Goal: Complete application form: Complete application form

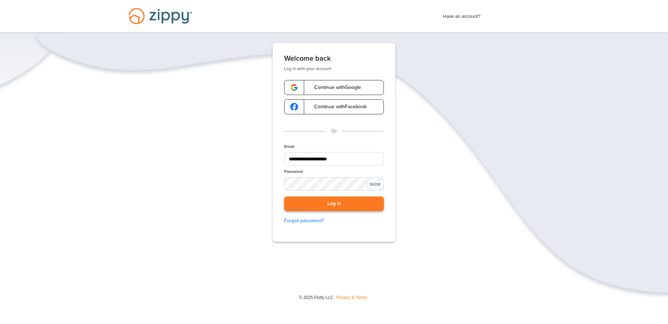
click at [365, 203] on button "Log in" at bounding box center [334, 204] width 100 height 15
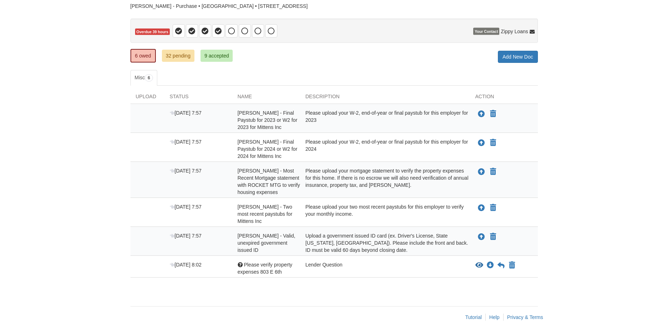
scroll to position [65, 0]
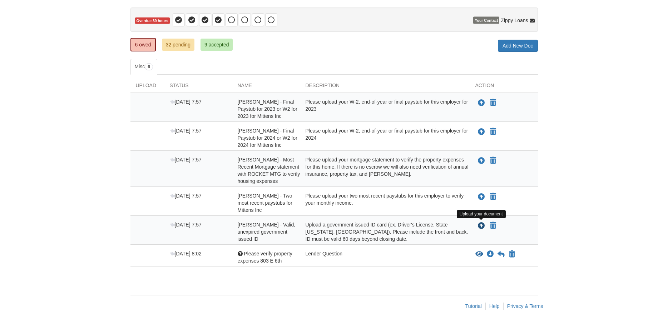
click at [481, 226] on icon "Upload Melanie Hockersmith - Valid, unexpired government issued ID" at bounding box center [481, 226] width 7 height 7
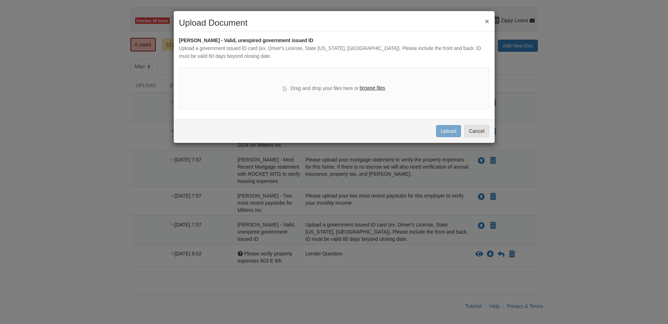
click at [367, 89] on label "browse files" at bounding box center [372, 88] width 25 height 8
click at [0, 0] on input "browse files" at bounding box center [0, 0] width 0 height 0
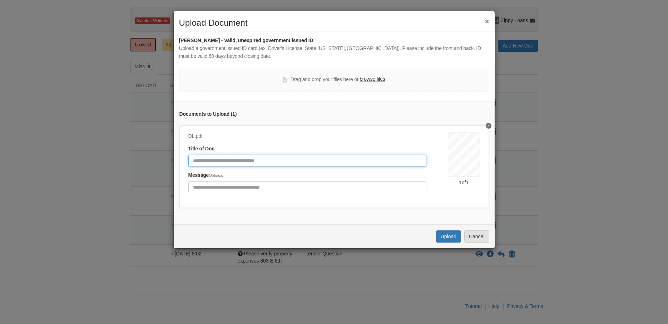
click at [297, 162] on input "Document Title" at bounding box center [307, 161] width 238 height 12
type input "**********"
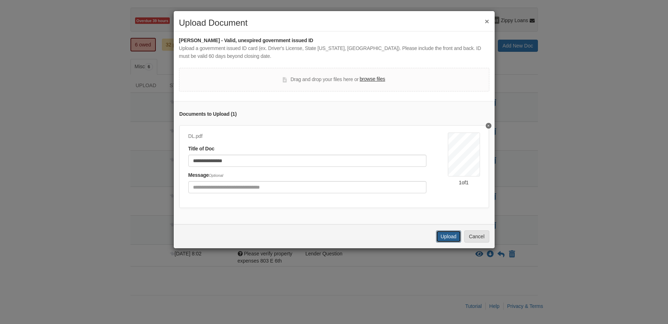
click at [437, 235] on button "Upload" at bounding box center [448, 237] width 25 height 12
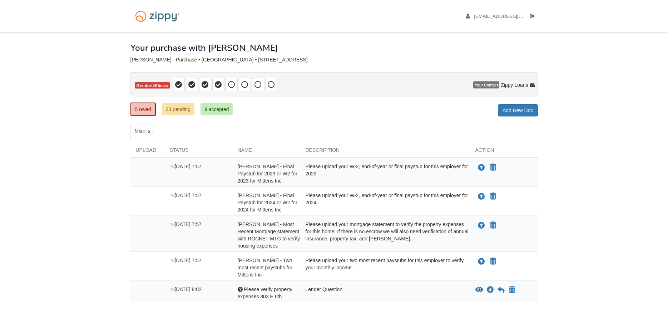
scroll to position [36, 0]
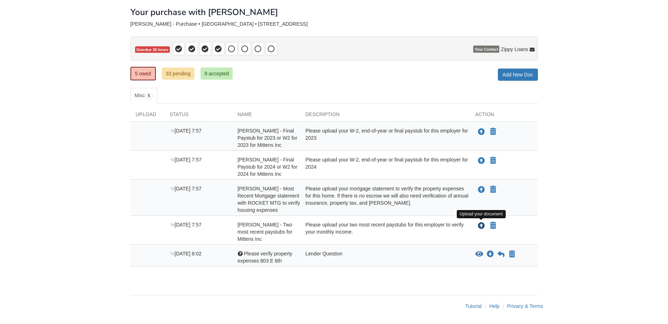
click at [482, 225] on icon "Upload Melanie Hockersmith - Two most recent paystubs for Mittens Inc" at bounding box center [481, 226] width 7 height 7
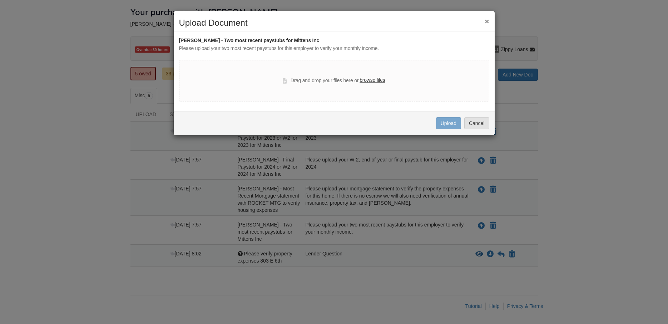
click at [372, 80] on label "browse files" at bounding box center [372, 81] width 25 height 8
click at [0, 0] on input "browse files" at bounding box center [0, 0] width 0 height 0
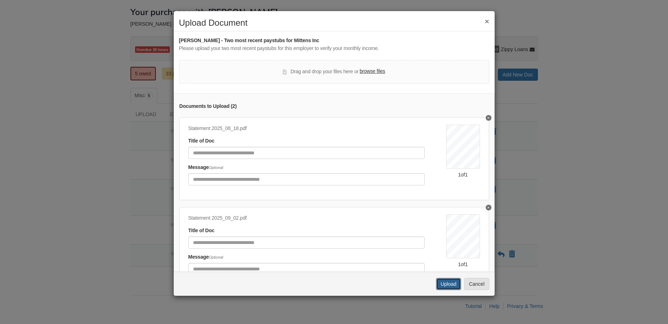
click at [449, 286] on button "Upload" at bounding box center [448, 284] width 25 height 12
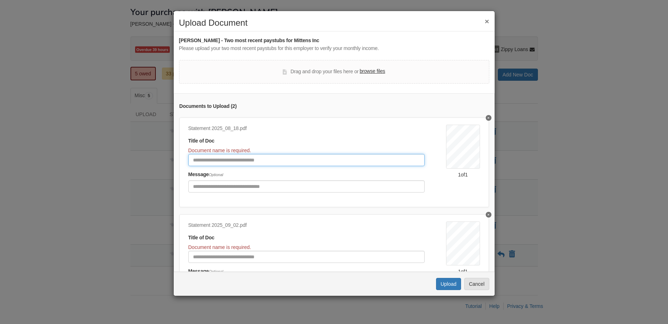
click at [247, 161] on input "Document Title" at bounding box center [306, 160] width 236 height 12
type input "*******"
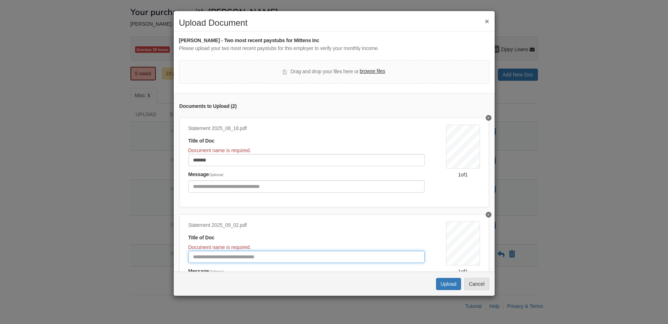
click at [250, 256] on input "Document Title" at bounding box center [306, 257] width 236 height 12
click at [458, 288] on button "Upload" at bounding box center [448, 284] width 25 height 12
click at [224, 258] on input "*******" at bounding box center [306, 257] width 236 height 12
type input "********"
click at [446, 284] on button "Upload" at bounding box center [448, 284] width 25 height 12
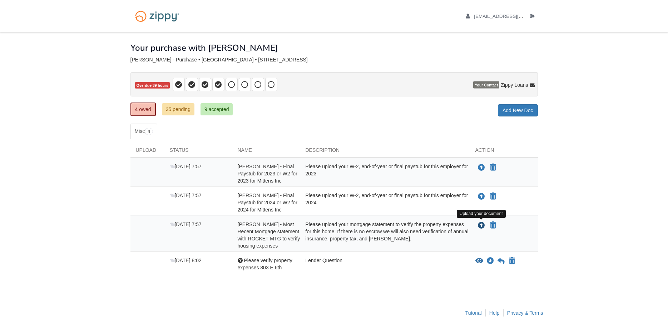
click at [483, 226] on icon "Upload Melanie Hockersmith - Most Recent Mortgage statement with ROCKET MTG to …" at bounding box center [481, 225] width 7 height 7
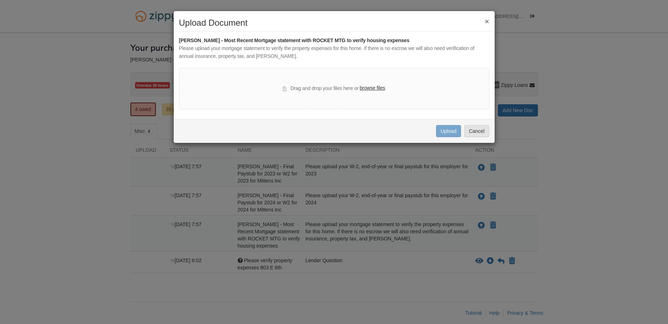
click at [370, 88] on label "browse files" at bounding box center [372, 88] width 25 height 8
click at [0, 0] on input "browse files" at bounding box center [0, 0] width 0 height 0
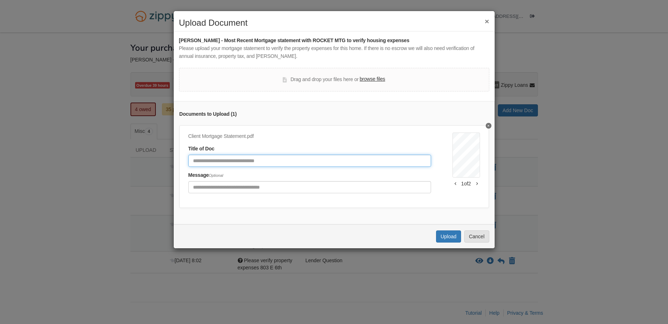
click at [267, 163] on input "Document Title" at bounding box center [309, 161] width 243 height 12
type input "********"
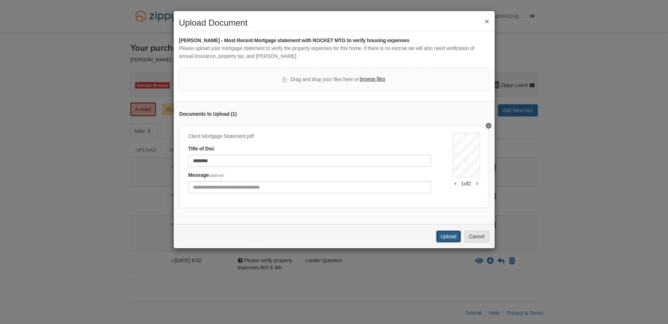
click at [442, 232] on button "Upload" at bounding box center [448, 237] width 25 height 12
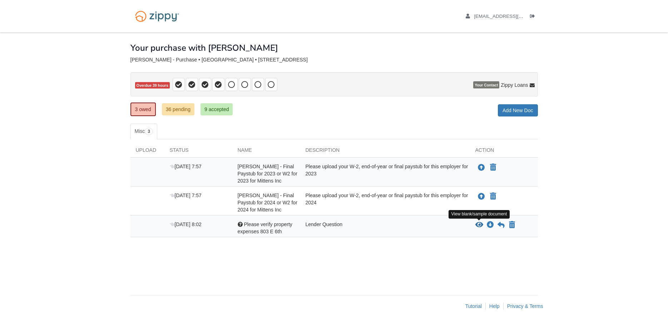
click at [478, 225] on icon "View Please verify property expenses 803 E 6th" at bounding box center [479, 225] width 8 height 7
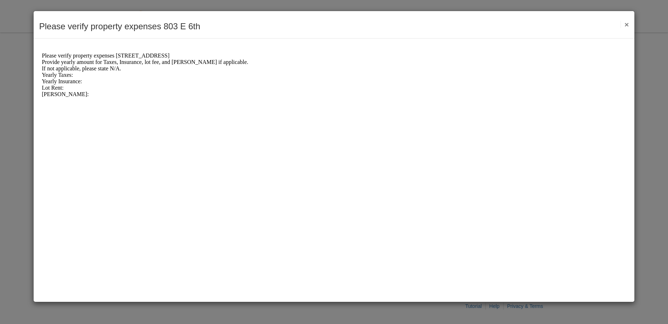
click at [62, 90] on div "Lot Rent:" at bounding box center [334, 87] width 584 height 6
click at [82, 82] on div "Yearly Insurance:" at bounding box center [334, 81] width 584 height 6
click at [86, 81] on div "Yearly Insurance:" at bounding box center [334, 81] width 584 height 6
click at [629, 24] on button "×" at bounding box center [625, 25] width 8 height 8
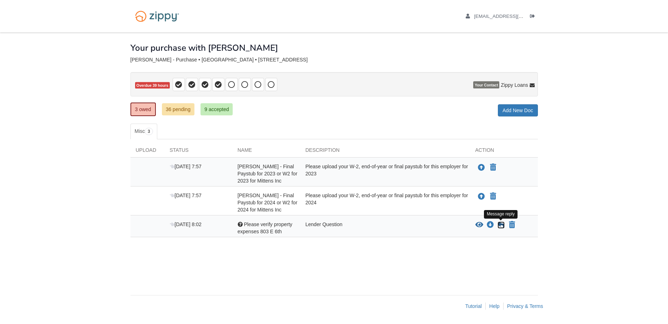
click at [500, 226] on icon at bounding box center [501, 225] width 7 height 7
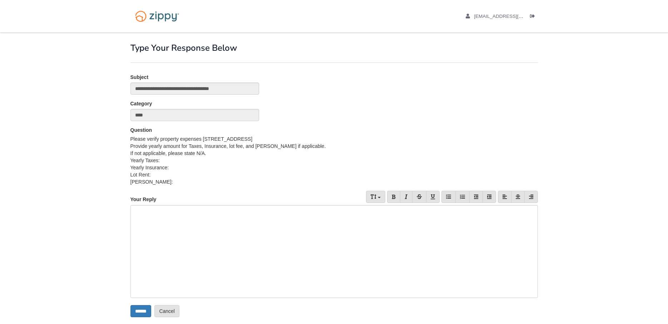
click at [203, 217] on div at bounding box center [334, 251] width 408 height 93
click at [167, 209] on div "******" at bounding box center [334, 210] width 404 height 7
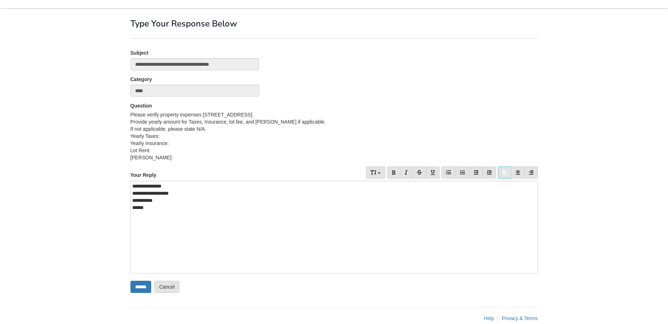
scroll to position [36, 0]
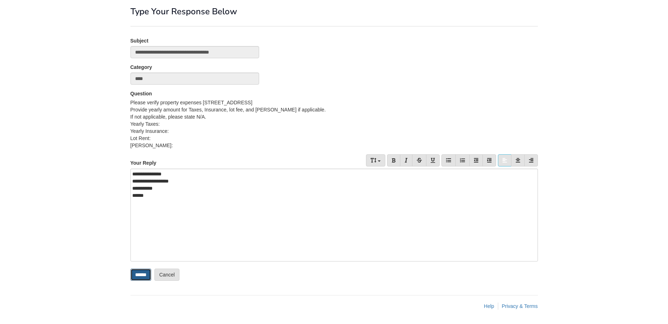
click at [139, 276] on input "******" at bounding box center [140, 275] width 21 height 12
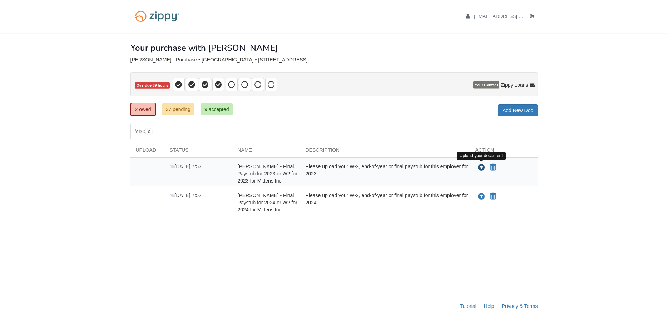
click at [479, 167] on icon "Upload Melanie Hockersmith - Final Paystub for 2023 or W2 for 2023 for Mittens …" at bounding box center [481, 167] width 7 height 7
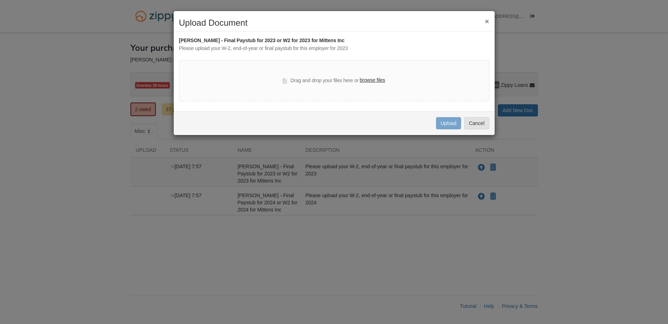
click at [381, 83] on label "browse files" at bounding box center [372, 81] width 25 height 8
click at [0, 0] on input "browse files" at bounding box center [0, 0] width 0 height 0
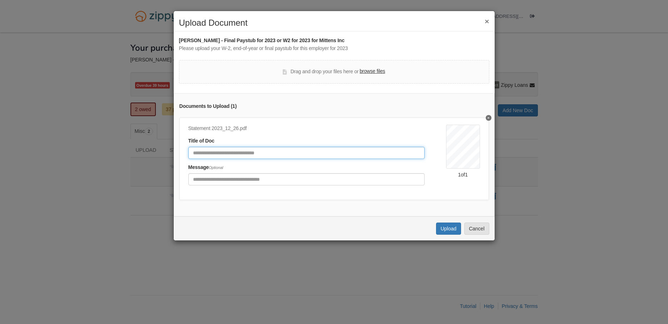
click at [225, 152] on input "Document Title" at bounding box center [306, 153] width 236 height 12
type input "****"
click at [449, 231] on button "Upload" at bounding box center [448, 229] width 25 height 12
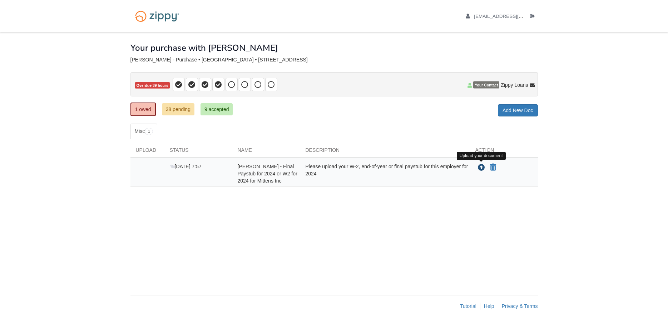
click at [479, 167] on icon "Upload Melanie Hockersmith - Final Paystub for 2024 or W2 for 2024 for Mittens …" at bounding box center [481, 167] width 7 height 7
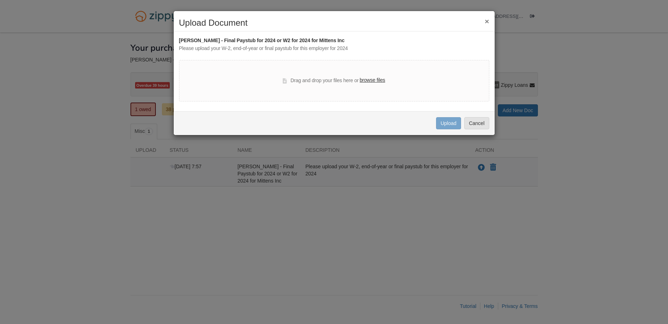
click at [366, 78] on label "browse files" at bounding box center [372, 81] width 25 height 8
click at [0, 0] on input "browse files" at bounding box center [0, 0] width 0 height 0
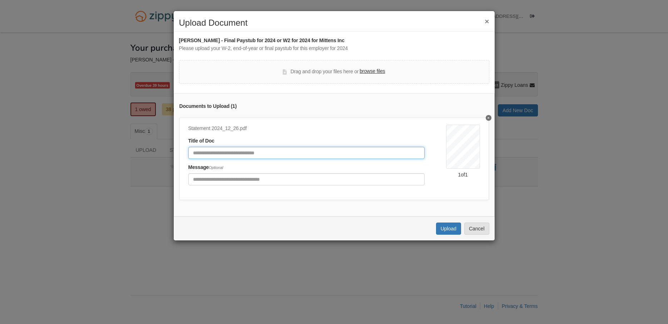
click at [235, 153] on input "Document Title" at bounding box center [306, 153] width 236 height 12
type input "****"
click at [453, 230] on button "Upload" at bounding box center [448, 229] width 25 height 12
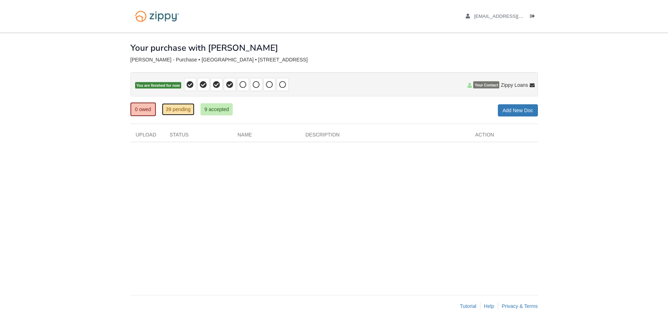
click at [189, 109] on link "39 pending" at bounding box center [178, 109] width 33 height 12
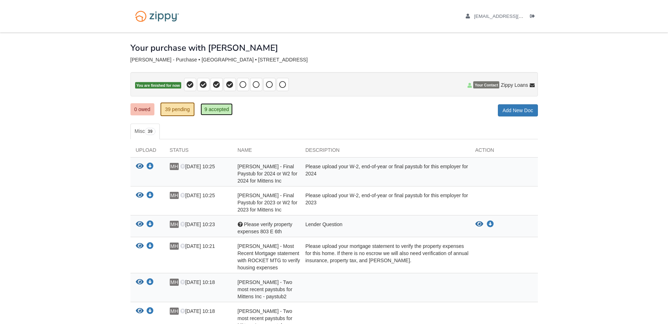
click at [222, 108] on link "9 accepted" at bounding box center [217, 109] width 33 height 12
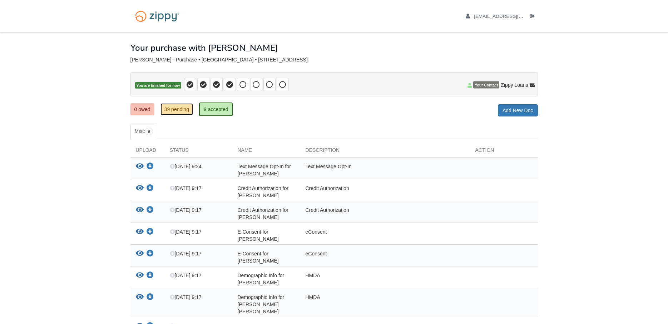
click at [180, 108] on link "39 pending" at bounding box center [177, 109] width 33 height 12
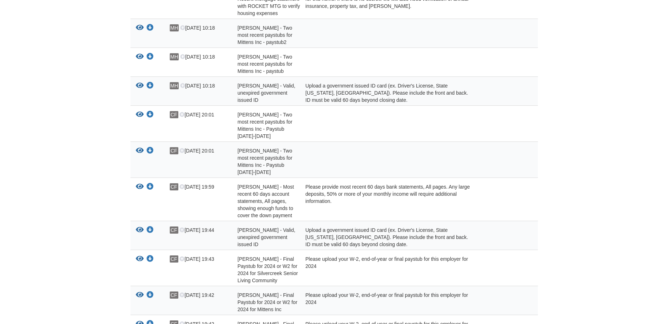
scroll to position [292, 0]
